Goal: Check status: Check status

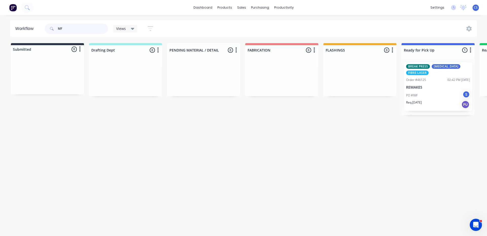
click at [68, 25] on input "MF" at bounding box center [83, 29] width 50 height 10
type input "M"
type input "[PERSON_NAME]"
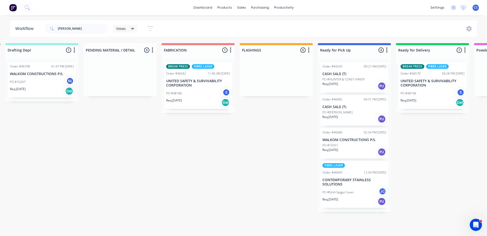
drag, startPoint x: 306, startPoint y: 137, endPoint x: 340, endPoint y: 137, distance: 34.5
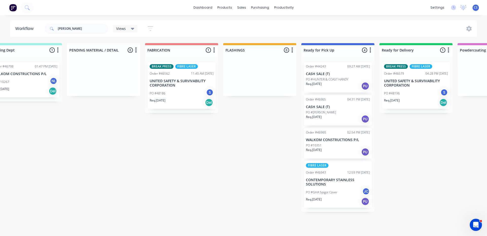
click at [337, 116] on div "Req. [DATE] PU" at bounding box center [338, 119] width 64 height 9
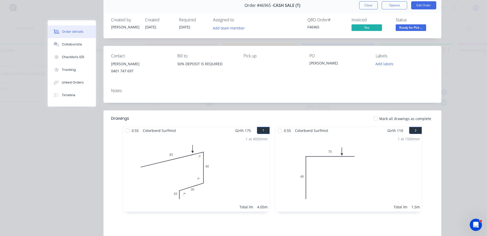
scroll to position [48, 0]
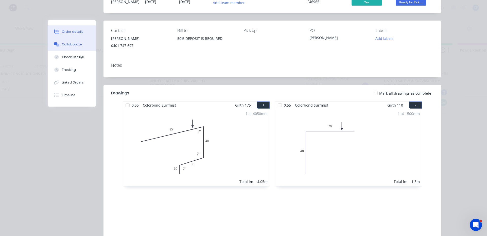
click at [74, 46] on div "Collaborate" at bounding box center [72, 44] width 20 height 5
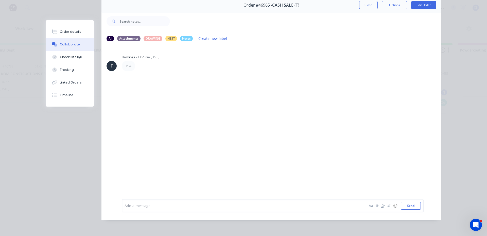
scroll to position [27, 0]
click at [382, 206] on icon "button" at bounding box center [383, 206] width 4 height 4
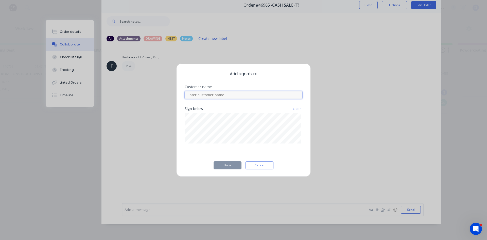
click at [238, 96] on input at bounding box center [244, 95] width 118 height 8
type input "[PERSON_NAME]"
click at [220, 165] on button "Done" at bounding box center [228, 165] width 28 height 8
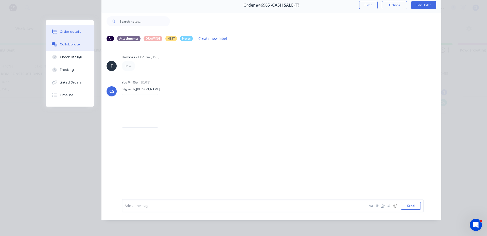
click at [76, 32] on div "Order details" at bounding box center [71, 31] width 22 height 5
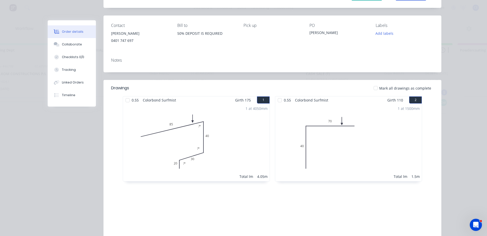
scroll to position [0, 0]
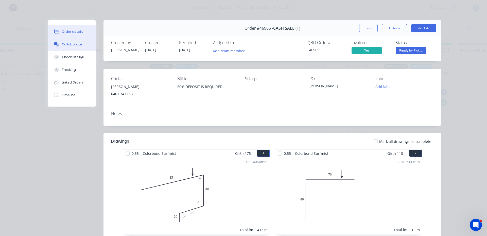
click at [77, 46] on div "Collaborate" at bounding box center [72, 44] width 20 height 5
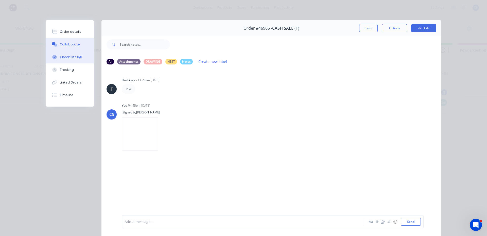
click at [63, 58] on div "Checklists 0/0" at bounding box center [71, 57] width 22 height 5
type textarea "x"
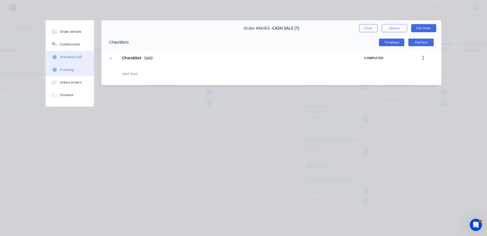
click at [64, 71] on div "Tracking" at bounding box center [67, 69] width 14 height 5
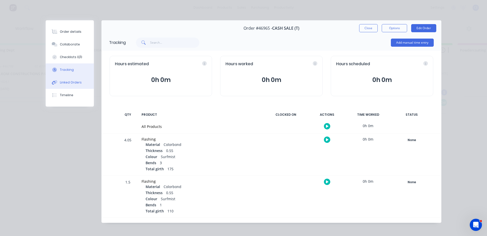
click at [69, 80] on div "Linked Orders" at bounding box center [71, 82] width 22 height 5
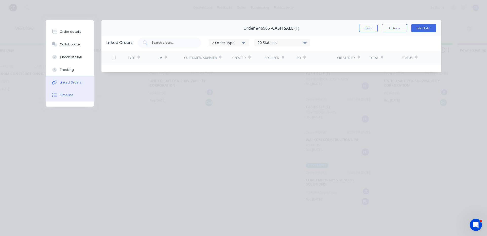
click at [69, 92] on button "Timeline" at bounding box center [70, 95] width 48 height 13
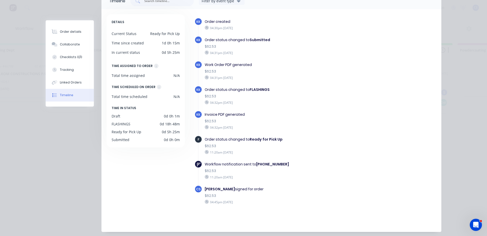
scroll to position [51, 0]
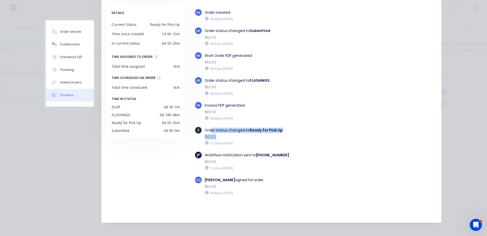
drag, startPoint x: 209, startPoint y: 129, endPoint x: 215, endPoint y: 136, distance: 8.9
click at [215, 136] on div "Order status changed to Ready for Pick Up $62.53 11:20am [DATE]" at bounding box center [279, 136] width 154 height 20
click at [71, 33] on div "Order details" at bounding box center [71, 31] width 22 height 5
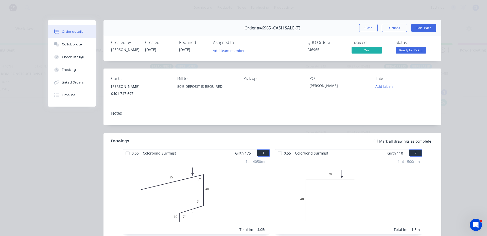
scroll to position [0, 0]
drag, startPoint x: 181, startPoint y: 117, endPoint x: 163, endPoint y: 96, distance: 27.9
click at [163, 96] on div "0401 747 697" at bounding box center [140, 93] width 58 height 7
click at [418, 49] on span "Ready for Pick ..." at bounding box center [411, 50] width 30 height 6
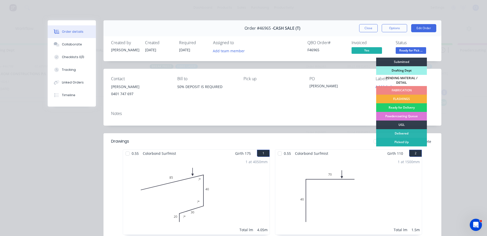
click at [392, 139] on div "Picked Up" at bounding box center [401, 142] width 51 height 9
